Goal: Information Seeking & Learning: Compare options

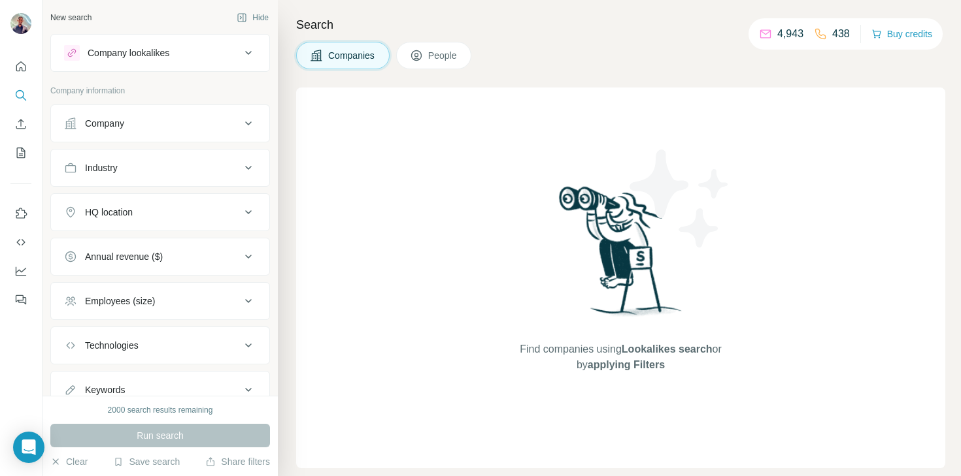
click at [186, 57] on div "Company lookalikes" at bounding box center [152, 53] width 176 height 16
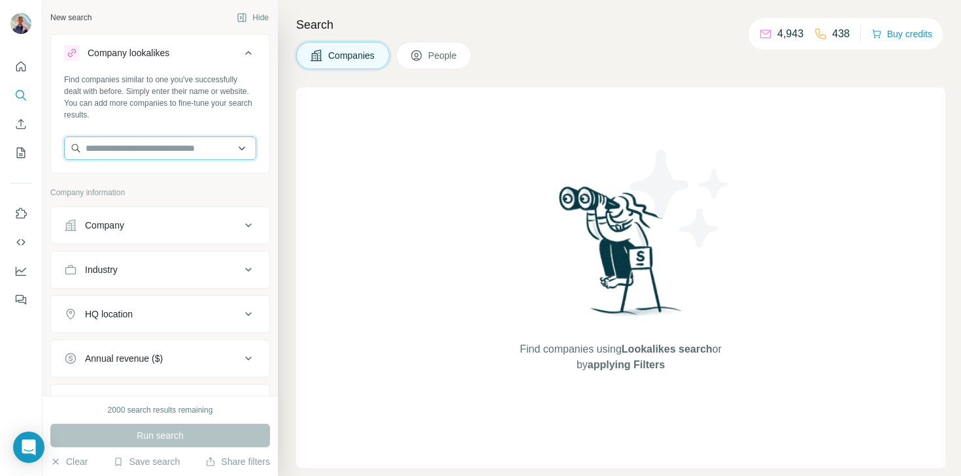
click at [151, 139] on input "text" at bounding box center [160, 149] width 192 height 24
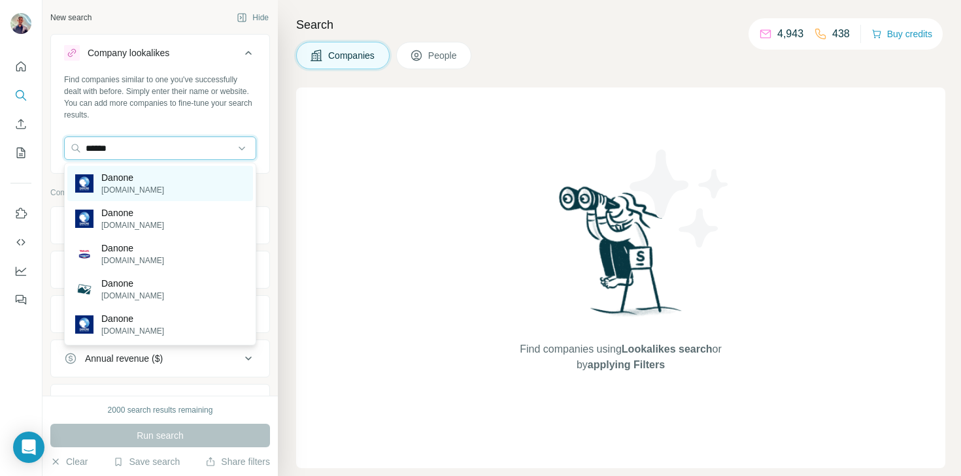
type input "******"
click at [143, 188] on p "[DOMAIN_NAME]" at bounding box center [132, 190] width 63 height 12
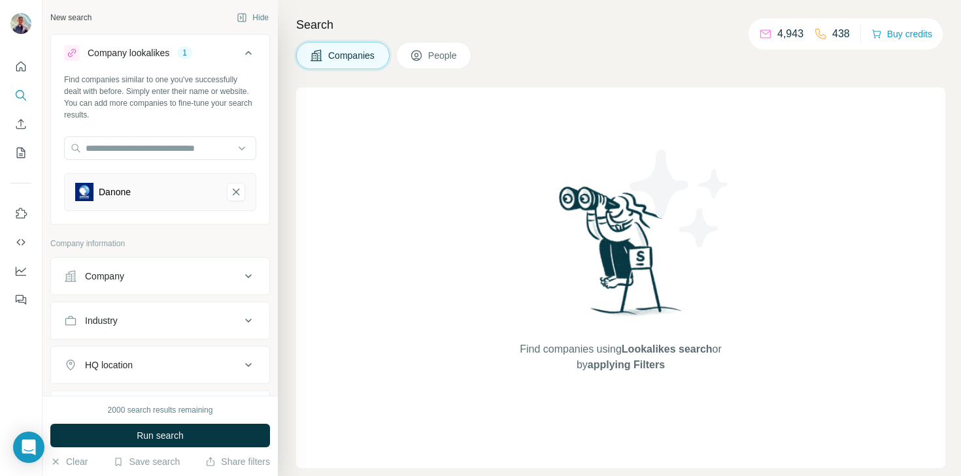
scroll to position [102, 0]
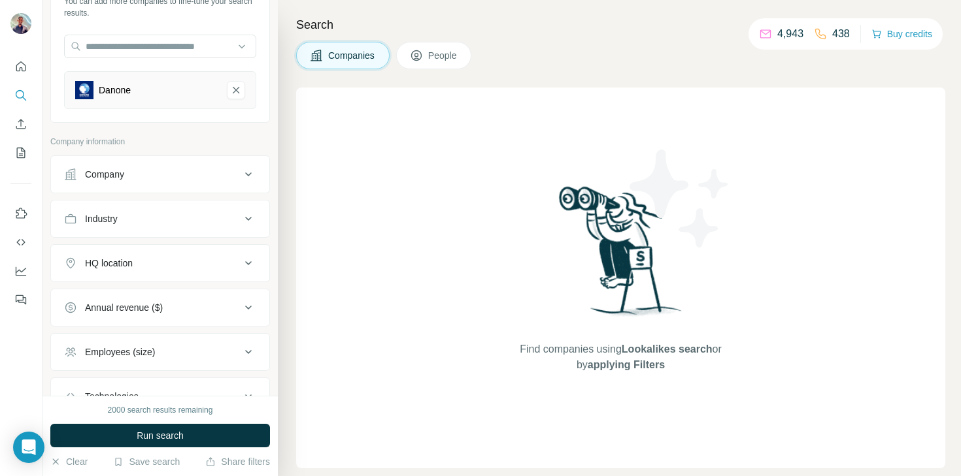
click at [145, 260] on div "HQ location" at bounding box center [152, 263] width 176 height 13
click at [125, 294] on input "text" at bounding box center [160, 296] width 192 height 24
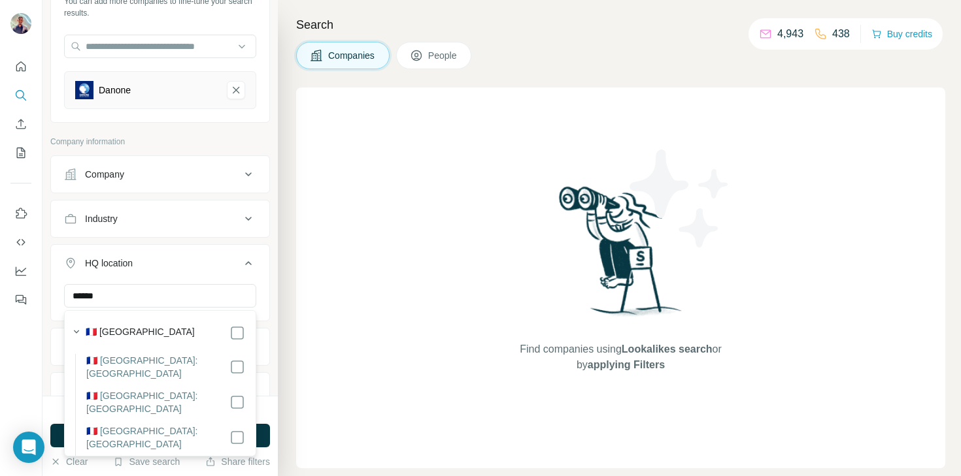
click at [123, 332] on label "🇫🇷 [GEOGRAPHIC_DATA]" at bounding box center [140, 333] width 109 height 16
click at [154, 295] on input "******" at bounding box center [160, 296] width 192 height 24
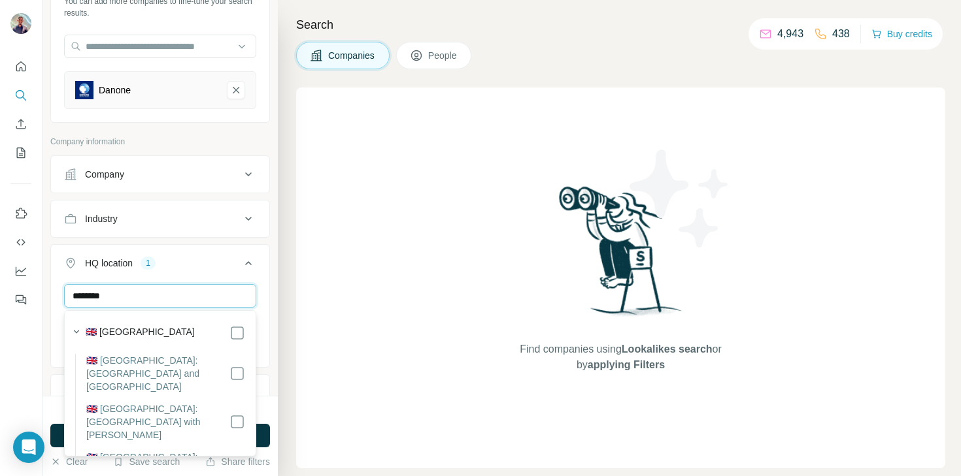
type input "********"
click at [163, 335] on label "🇬🇧 [GEOGRAPHIC_DATA]" at bounding box center [140, 333] width 109 height 16
click at [272, 295] on div "New search Hide Company lookalikes 1 Find companies similar to one you've succe…" at bounding box center [159, 198] width 235 height 396
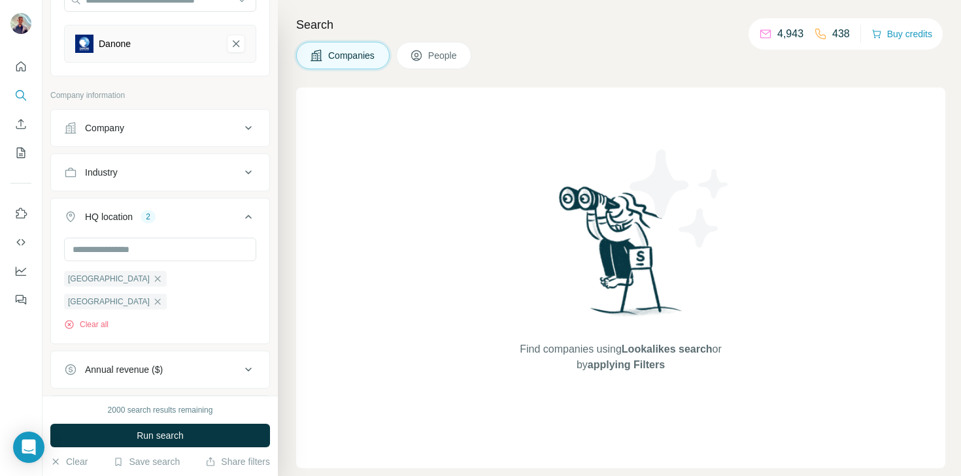
scroll to position [157, 0]
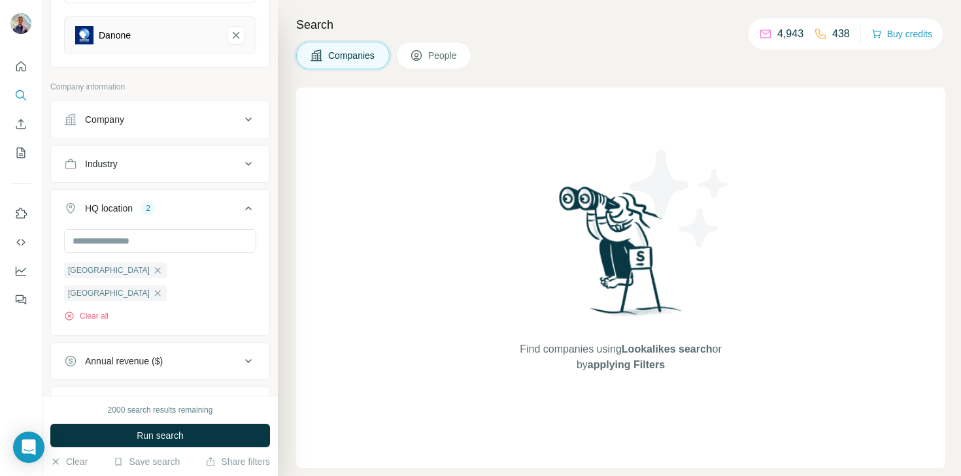
click at [194, 355] on div "Annual revenue ($)" at bounding box center [152, 361] width 176 height 13
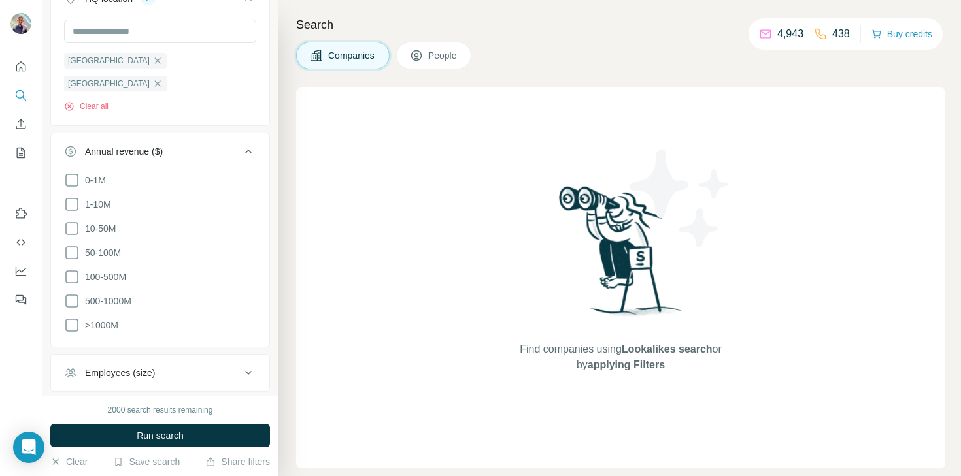
scroll to position [370, 0]
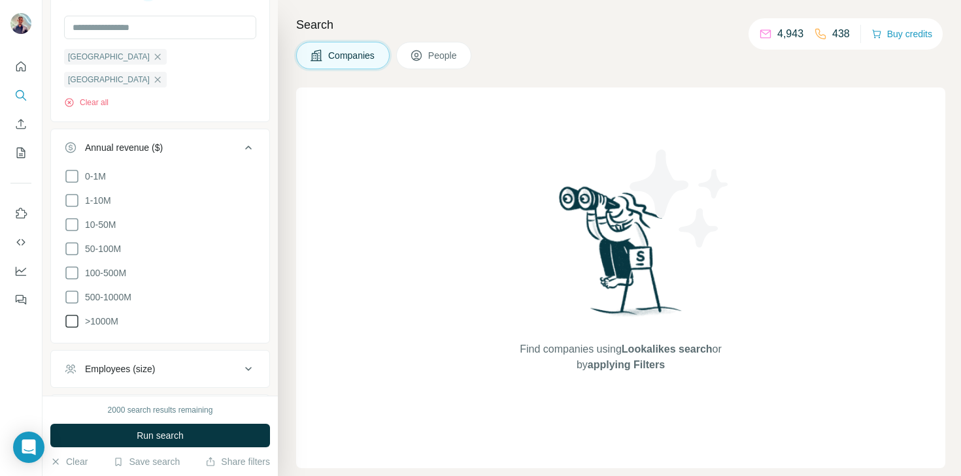
click at [73, 314] on icon at bounding box center [72, 322] width 16 height 16
click at [74, 289] on icon at bounding box center [72, 297] width 16 height 16
click at [73, 265] on icon at bounding box center [72, 273] width 16 height 16
click at [73, 241] on icon at bounding box center [72, 249] width 16 height 16
click at [75, 217] on icon at bounding box center [72, 225] width 16 height 16
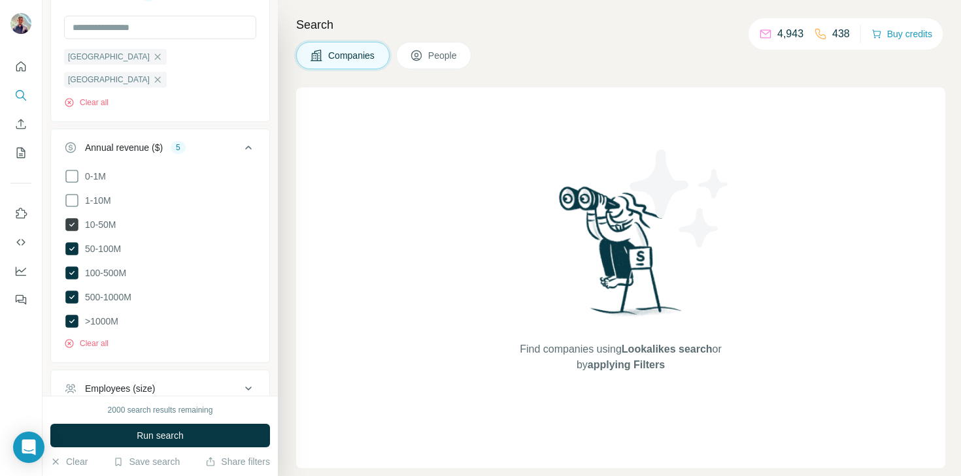
click at [75, 218] on icon at bounding box center [71, 224] width 13 height 13
click at [169, 435] on span "Run search" at bounding box center [160, 435] width 47 height 13
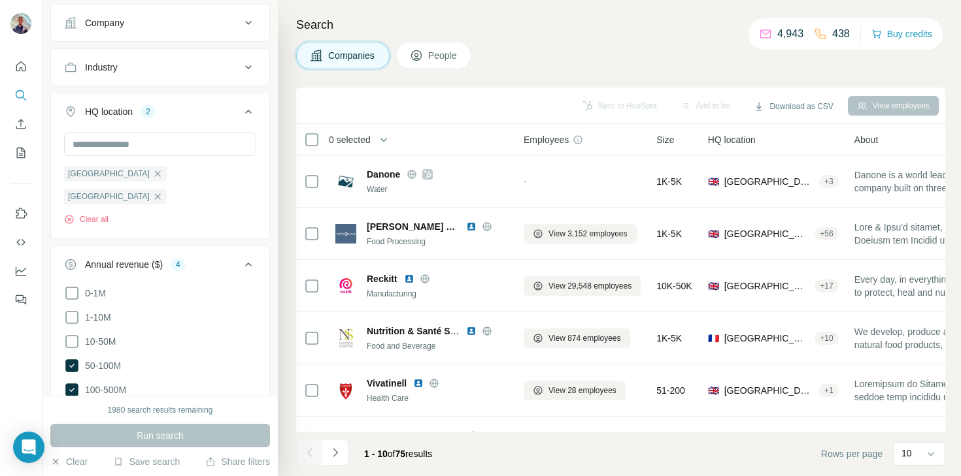
scroll to position [242, 0]
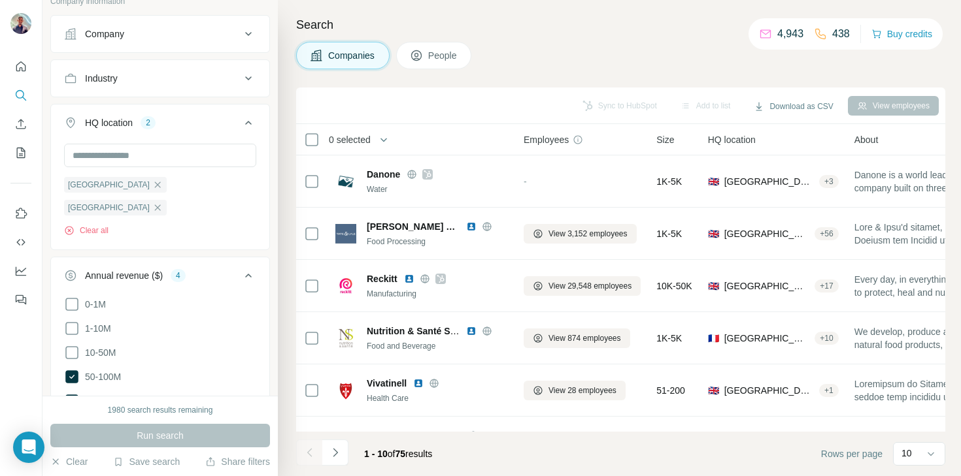
click at [247, 268] on icon at bounding box center [248, 276] width 16 height 16
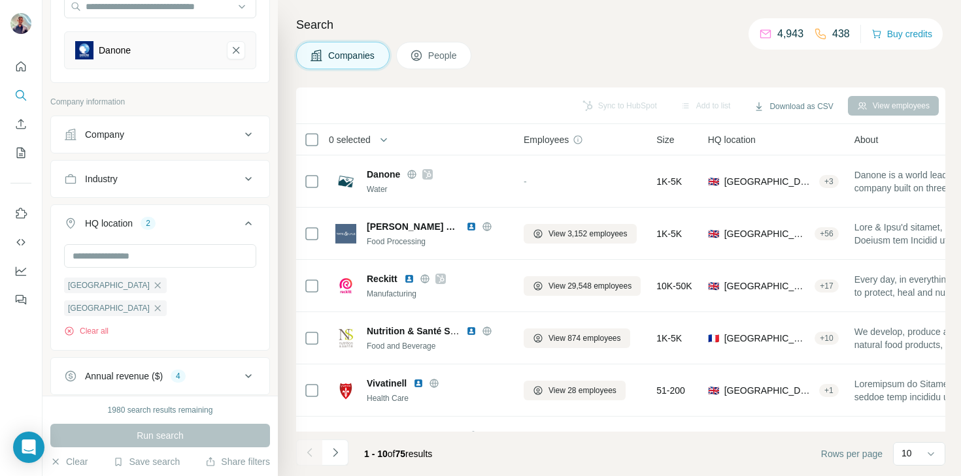
scroll to position [147, 0]
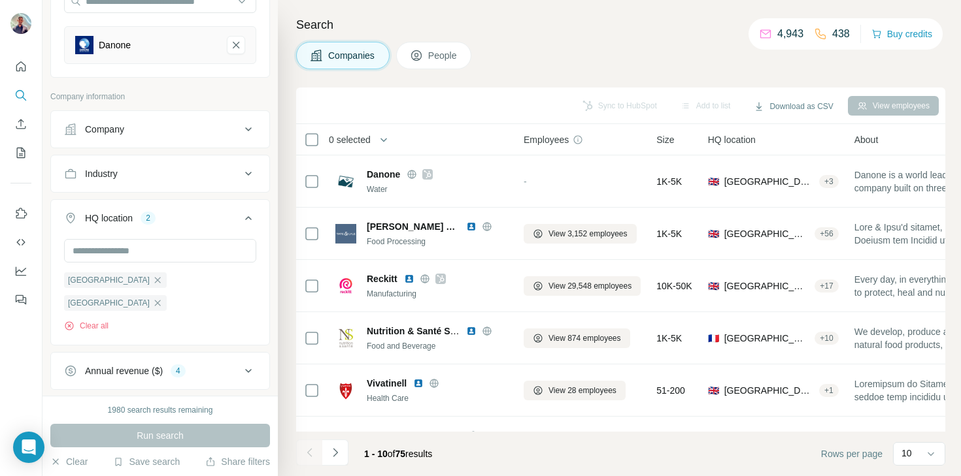
click at [224, 176] on div "Industry" at bounding box center [152, 173] width 176 height 13
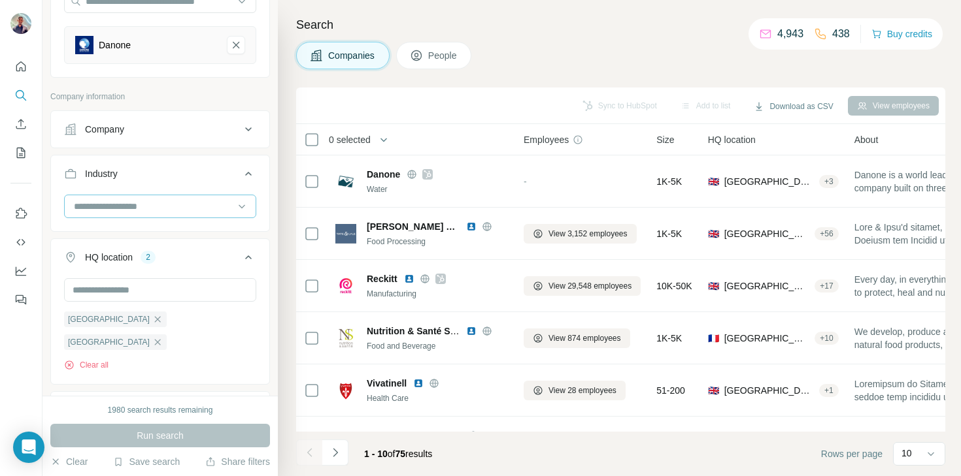
click at [159, 205] on input at bounding box center [153, 206] width 161 height 14
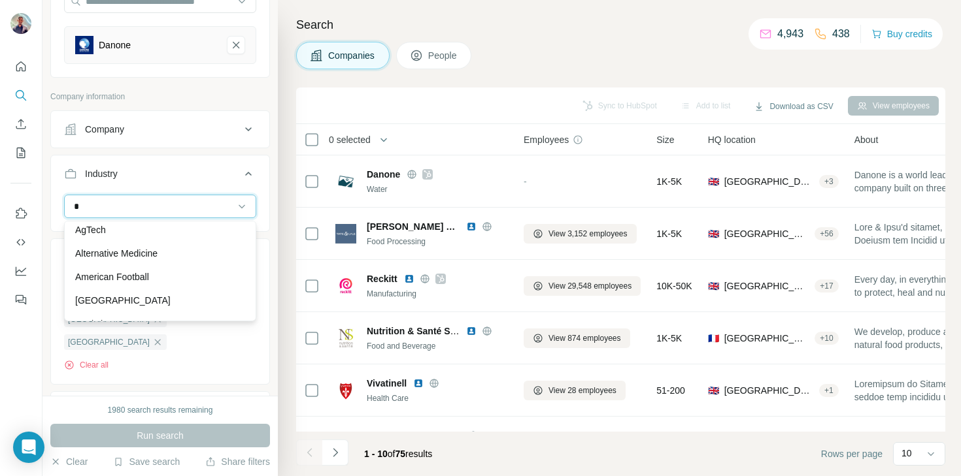
scroll to position [0, 0]
type input "*"
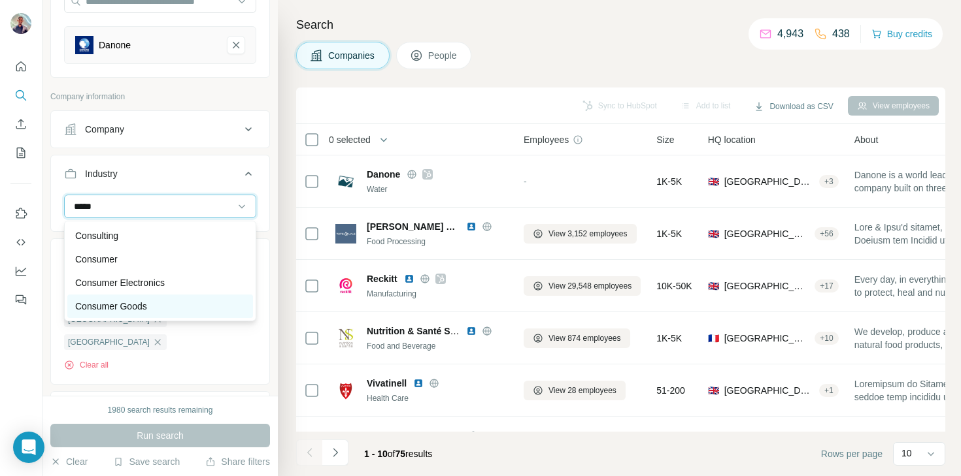
type input "*****"
click at [147, 304] on p "Consumer Goods" at bounding box center [111, 306] width 72 height 13
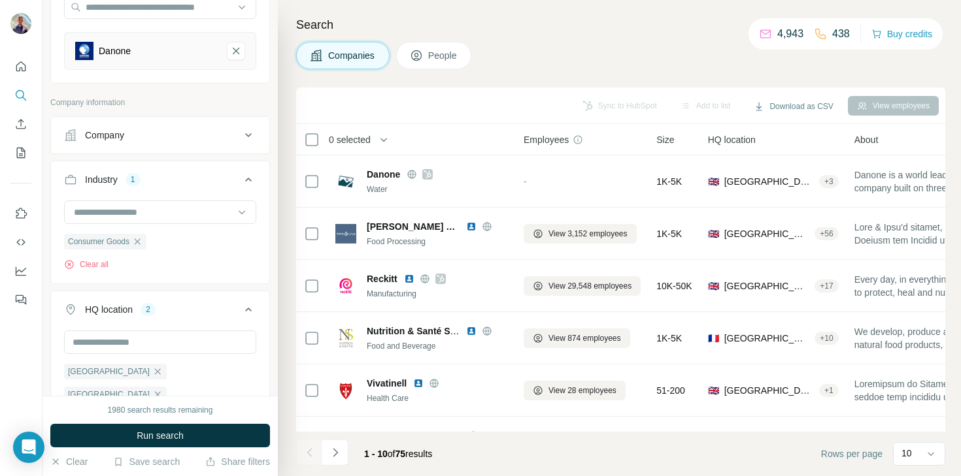
scroll to position [146, 0]
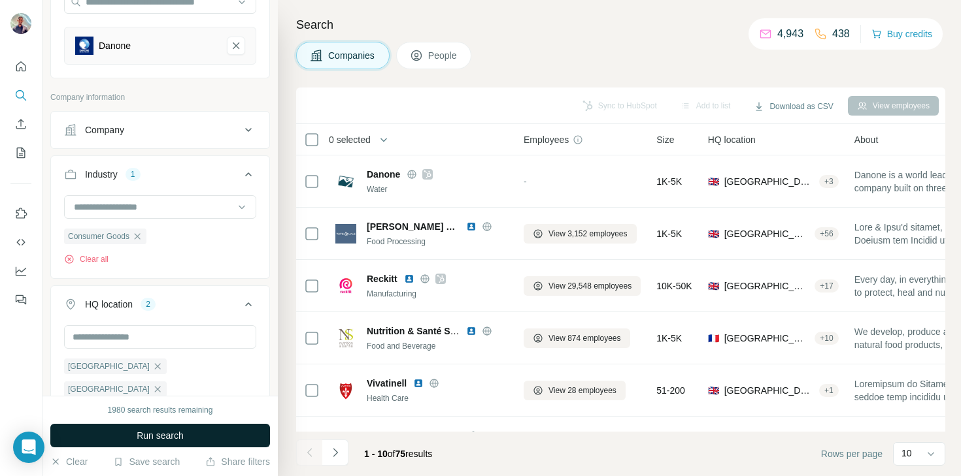
click at [193, 435] on button "Run search" at bounding box center [160, 436] width 220 height 24
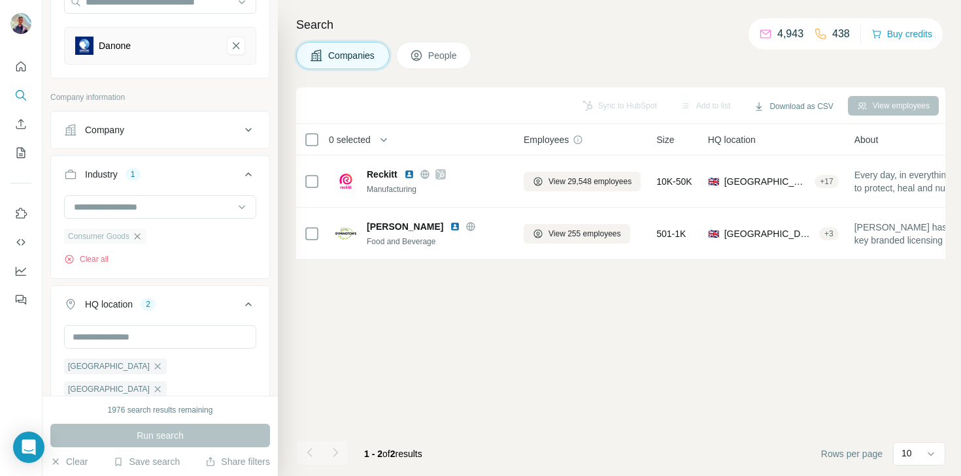
click at [141, 240] on icon "button" at bounding box center [137, 236] width 10 height 10
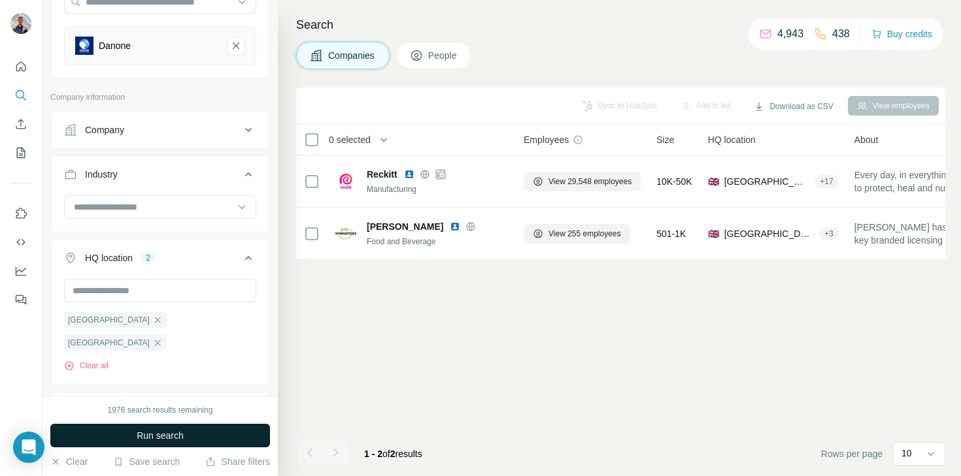
click at [152, 437] on span "Run search" at bounding box center [160, 435] width 47 height 13
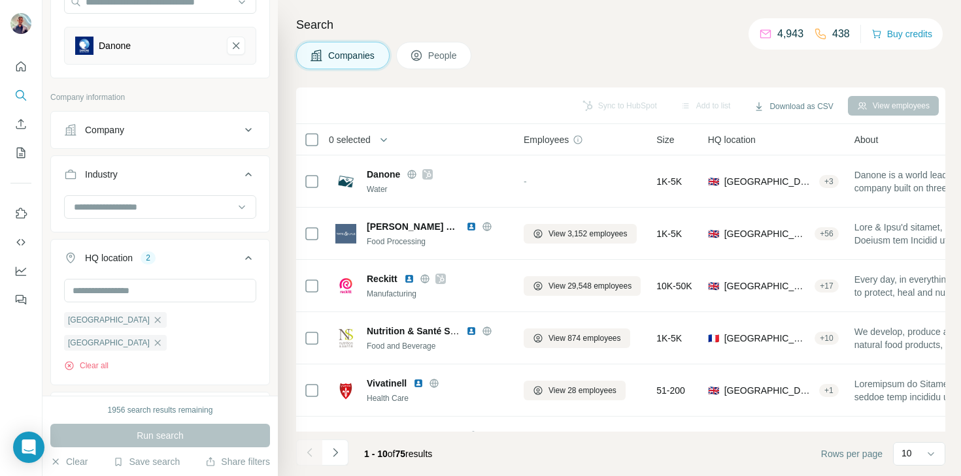
click at [445, 52] on span "People" at bounding box center [443, 55] width 30 height 13
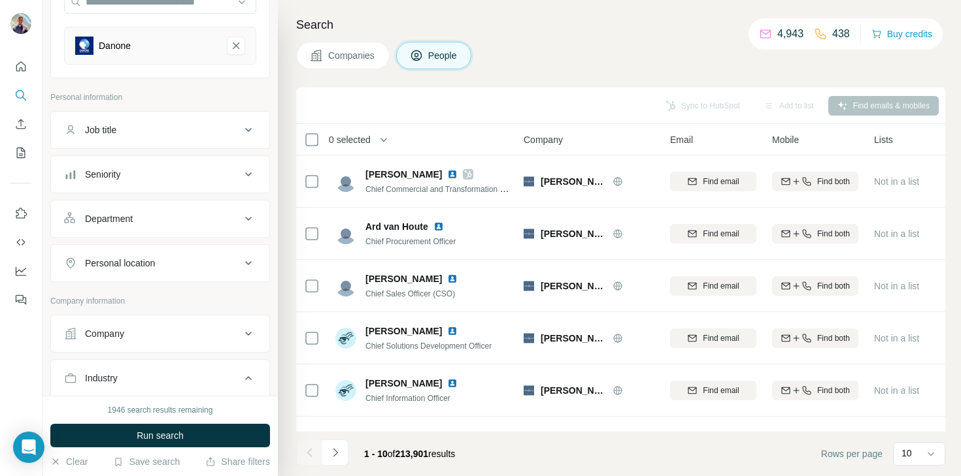
click at [376, 48] on button "Companies" at bounding box center [342, 55] width 93 height 27
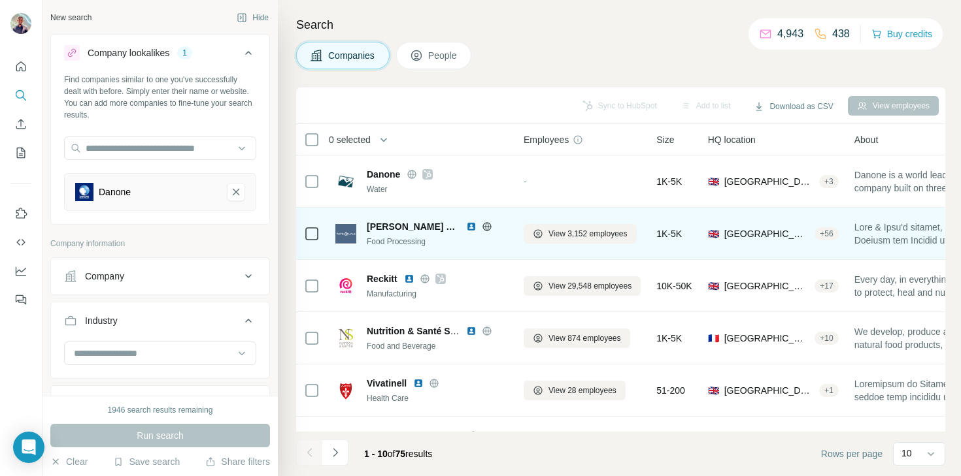
click at [485, 227] on icon at bounding box center [486, 226] width 3 height 8
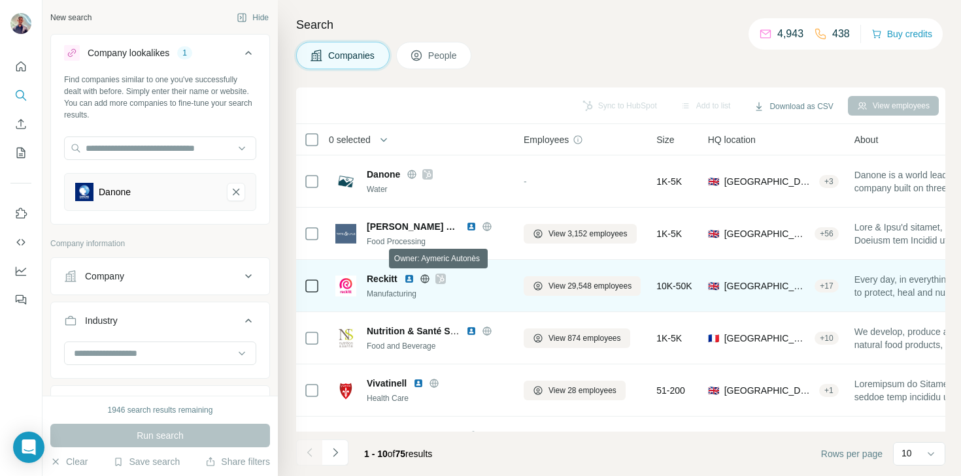
click at [441, 278] on icon at bounding box center [439, 279] width 7 height 8
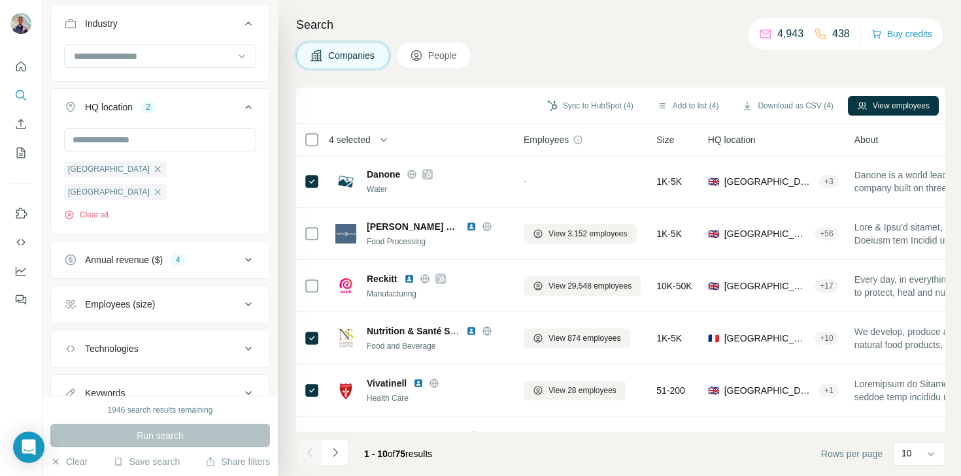
scroll to position [327, 0]
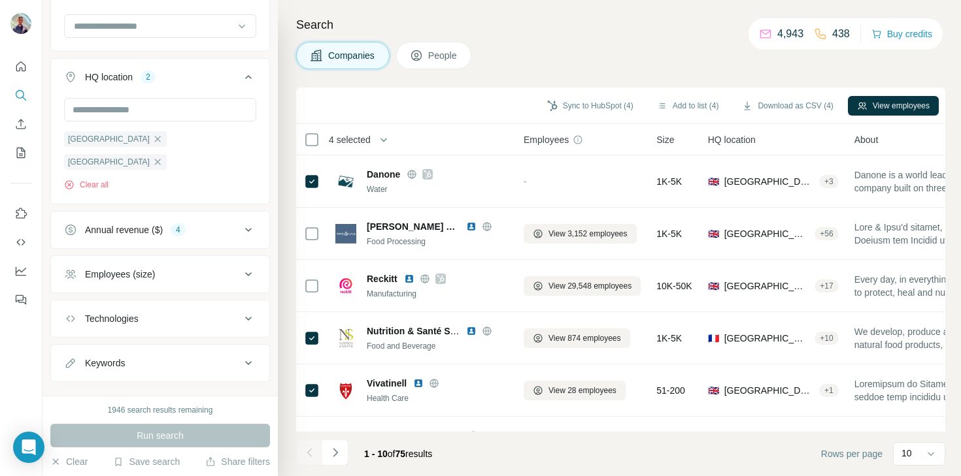
click at [163, 223] on div "Annual revenue ($)" at bounding box center [124, 229] width 78 height 13
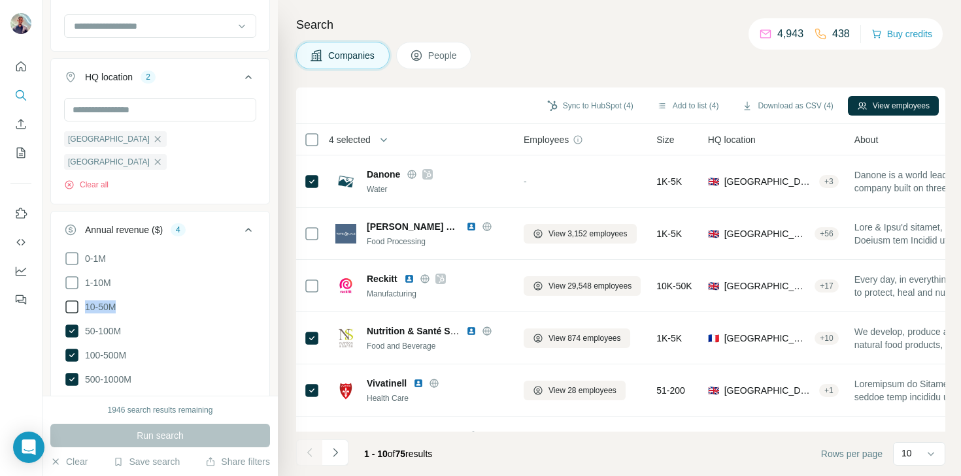
drag, startPoint x: 133, startPoint y: 278, endPoint x: 82, endPoint y: 281, distance: 51.7
click at [82, 299] on li "10-50M" at bounding box center [160, 307] width 192 height 16
click at [71, 299] on icon at bounding box center [72, 307] width 16 height 16
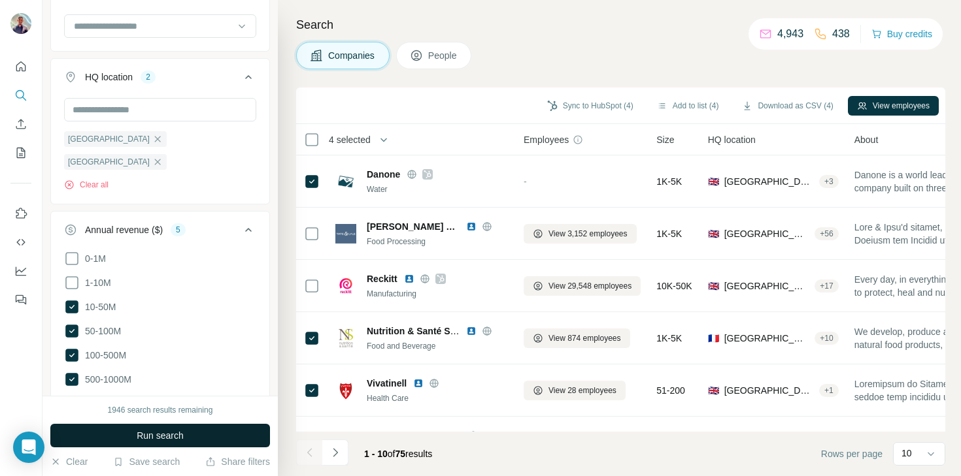
click at [126, 435] on button "Run search" at bounding box center [160, 436] width 220 height 24
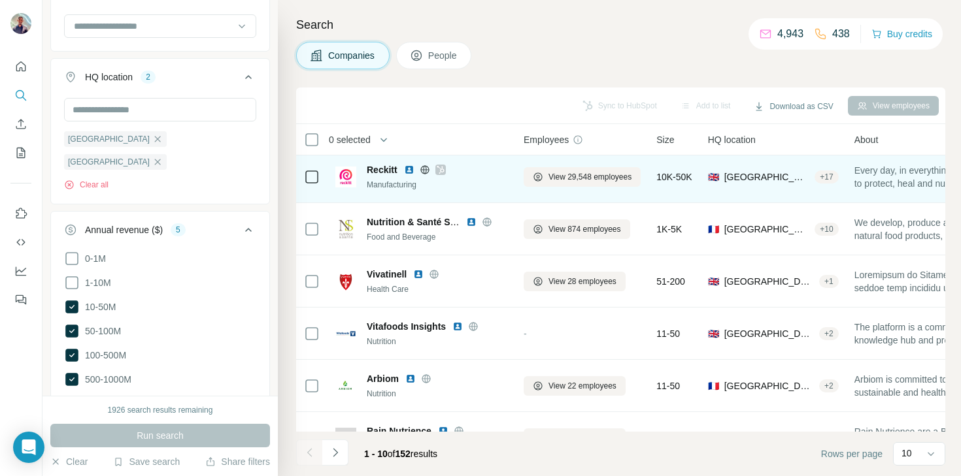
scroll to position [164, 0]
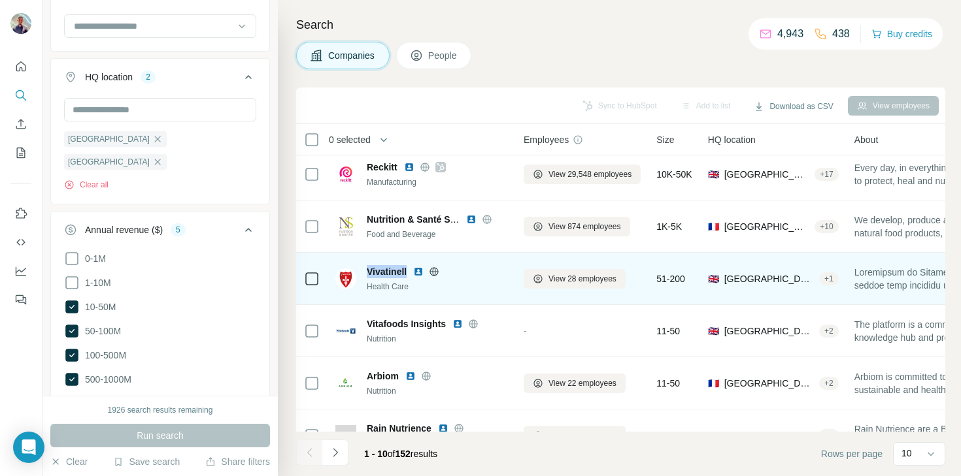
drag, startPoint x: 363, startPoint y: 269, endPoint x: 410, endPoint y: 271, distance: 46.5
click at [410, 271] on div "Vivatinell Health Care" at bounding box center [421, 278] width 173 height 27
copy span "Vivatinell"
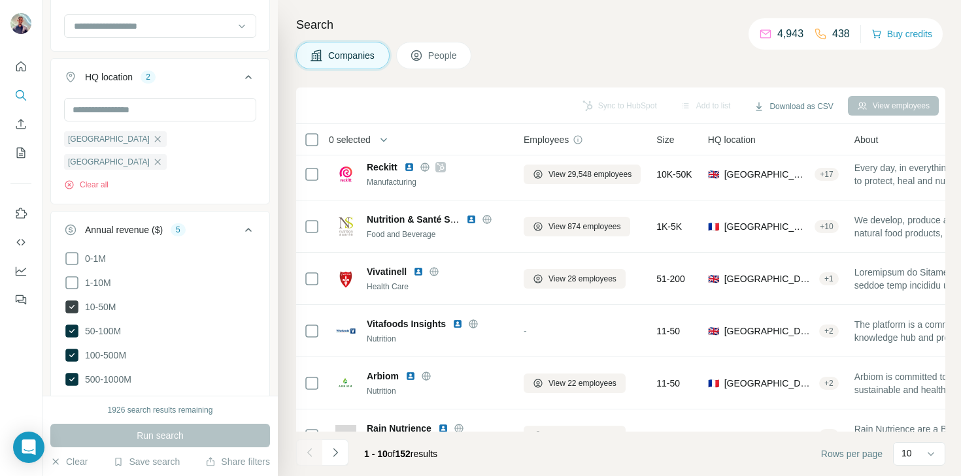
click at [71, 301] on icon at bounding box center [71, 307] width 13 height 13
